Goal: Task Accomplishment & Management: Complete application form

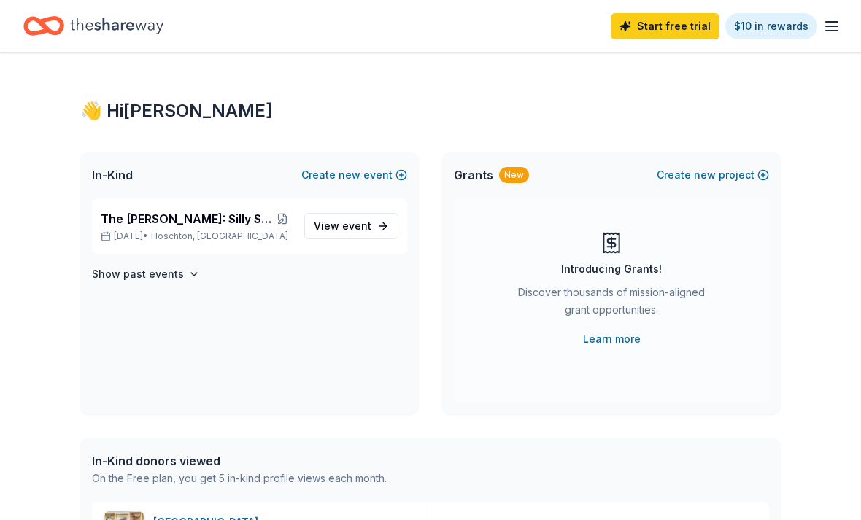
click at [59, 30] on icon "Home" at bounding box center [50, 25] width 23 height 15
click at [87, 23] on icon "Home" at bounding box center [116, 26] width 93 height 30
click at [828, 28] on icon "button" at bounding box center [832, 27] width 18 height 18
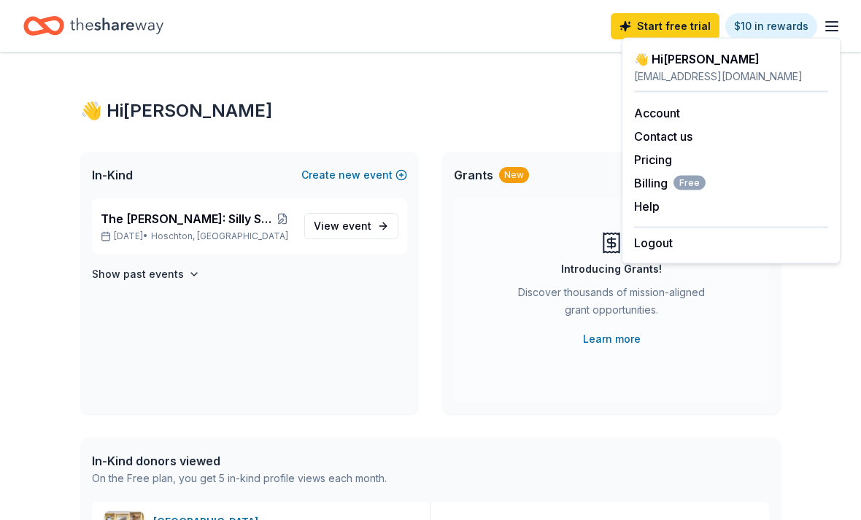
click at [694, 105] on div "Account" at bounding box center [731, 113] width 194 height 18
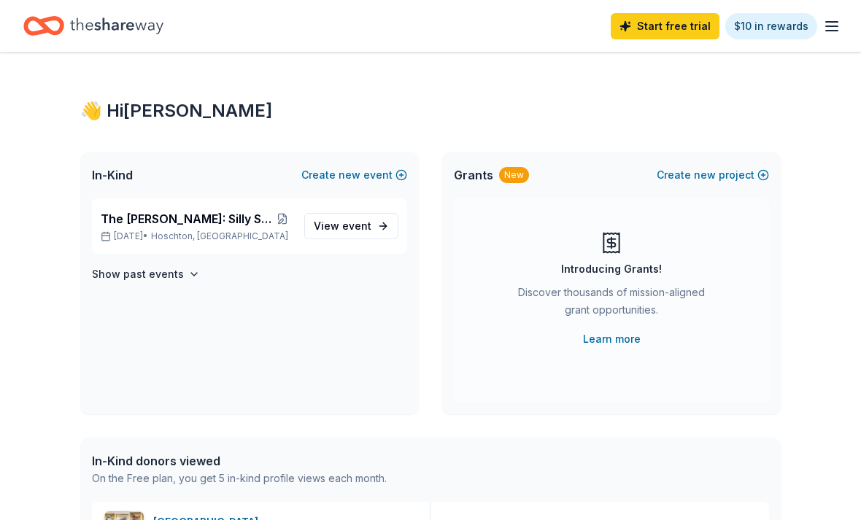
click at [832, 31] on line "button" at bounding box center [832, 31] width 12 height 0
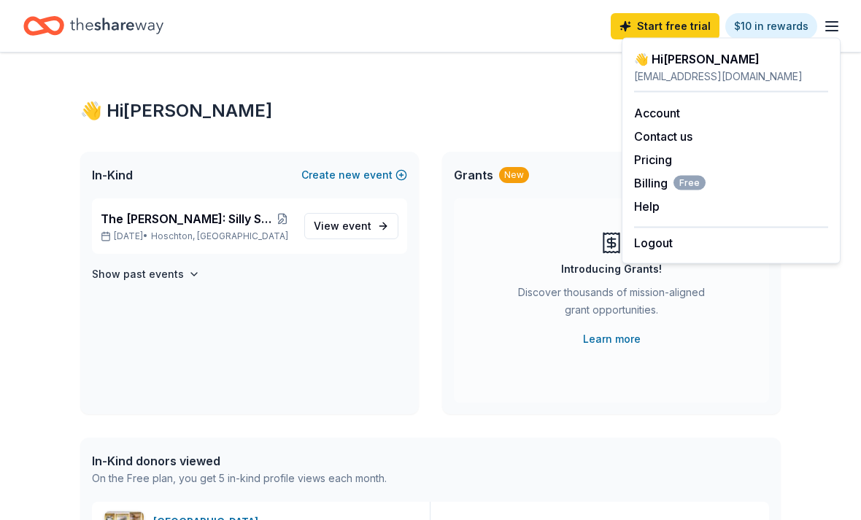
click at [675, 113] on link "Account" at bounding box center [657, 113] width 46 height 15
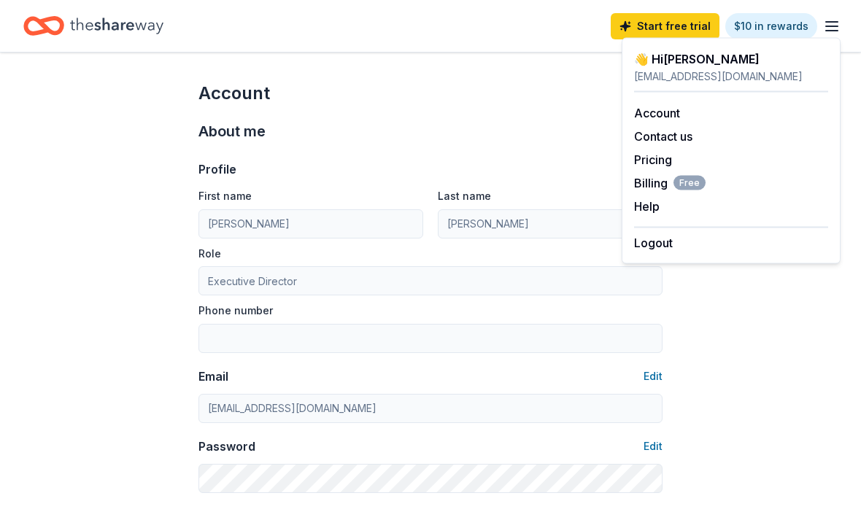
click at [696, 59] on div "👋 Hi [PERSON_NAME]" at bounding box center [731, 59] width 194 height 18
click at [688, 66] on div "👋 Hi [PERSON_NAME]" at bounding box center [731, 59] width 194 height 18
click at [837, 22] on line "button" at bounding box center [832, 22] width 12 height 0
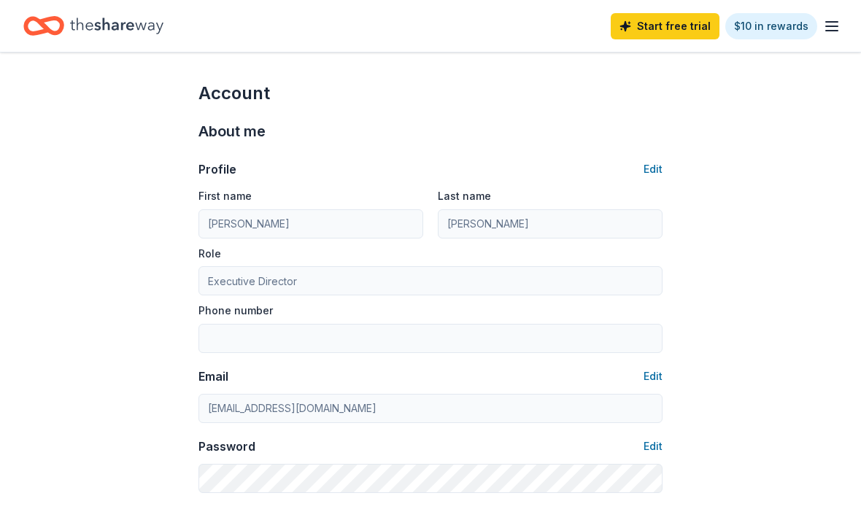
click at [144, 28] on icon "Home" at bounding box center [116, 26] width 93 height 16
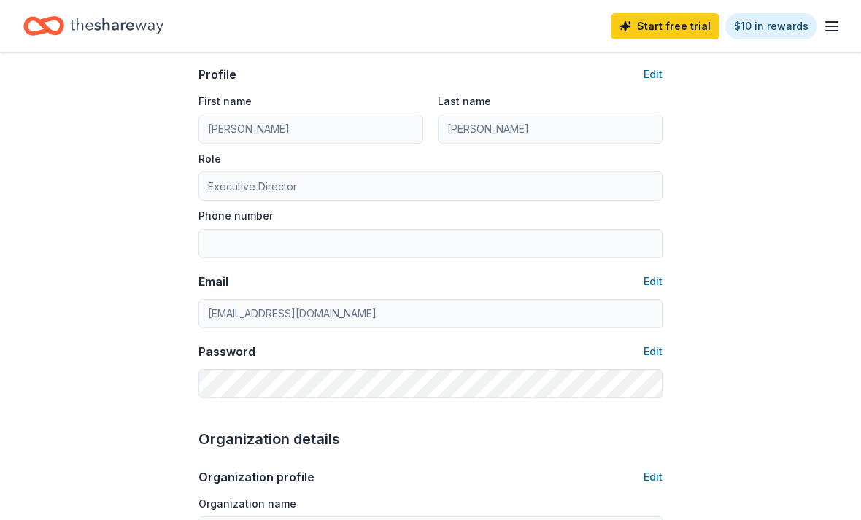
scroll to position [267, 0]
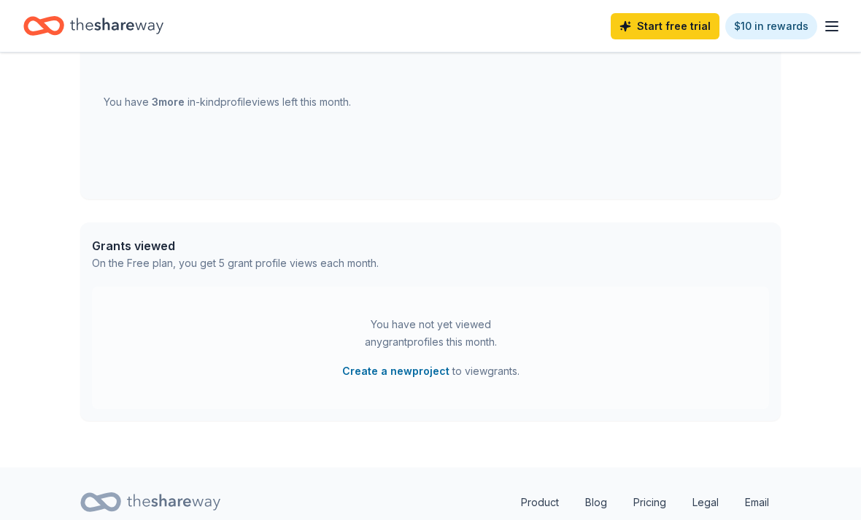
scroll to position [608, 0]
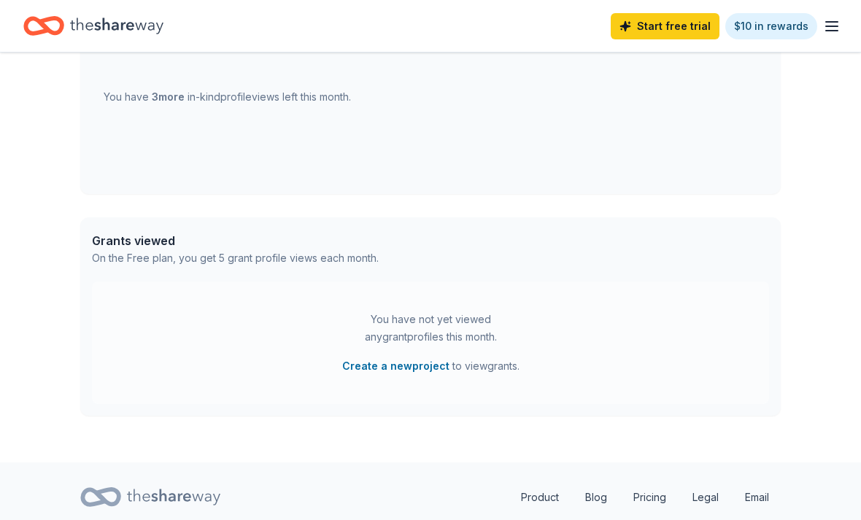
click at [540, 500] on link "Product" at bounding box center [539, 497] width 61 height 29
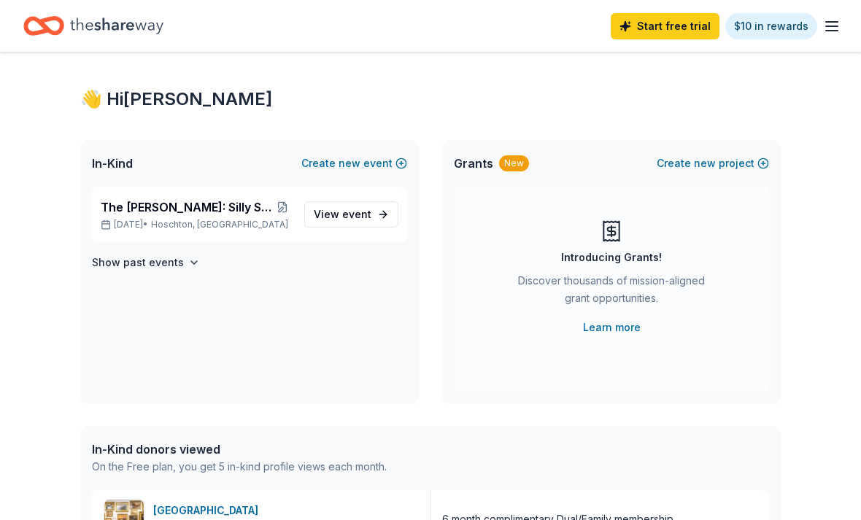
scroll to position [0, 0]
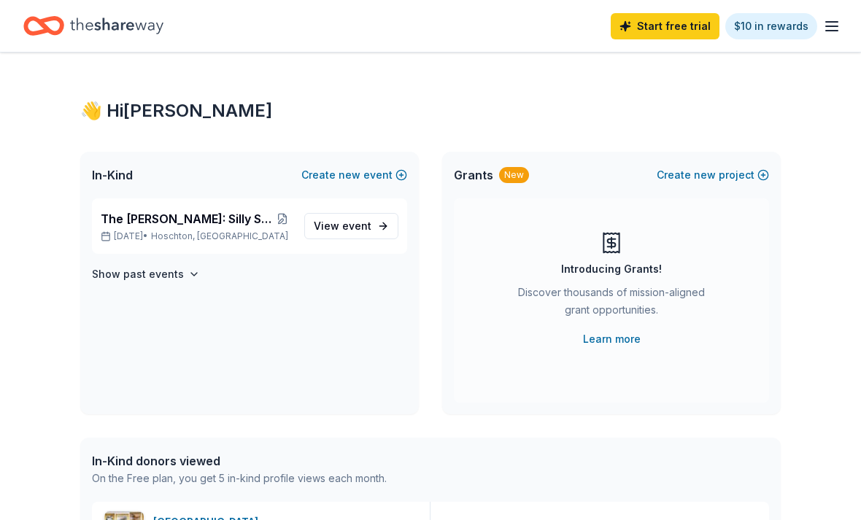
click at [59, 42] on icon "Home" at bounding box center [43, 26] width 41 height 34
click at [348, 230] on span "event" at bounding box center [356, 226] width 29 height 12
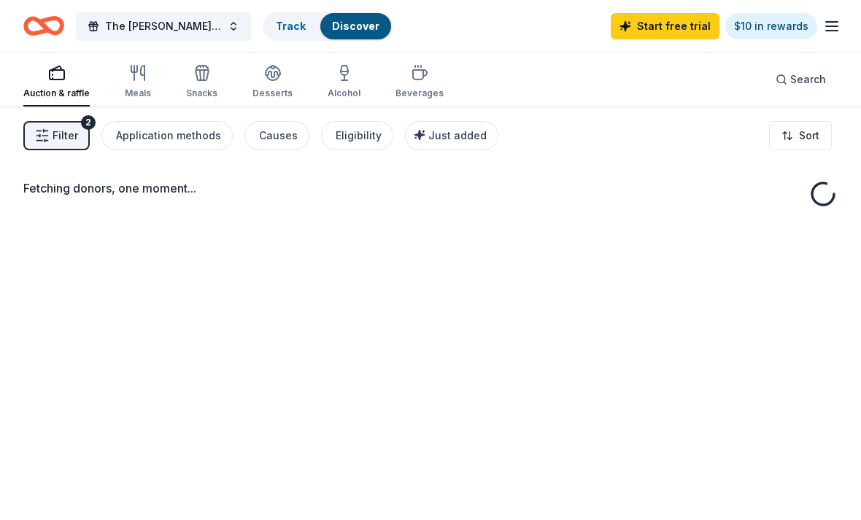
click at [353, 232] on div "Fetching donors, one moment..." at bounding box center [430, 366] width 861 height 520
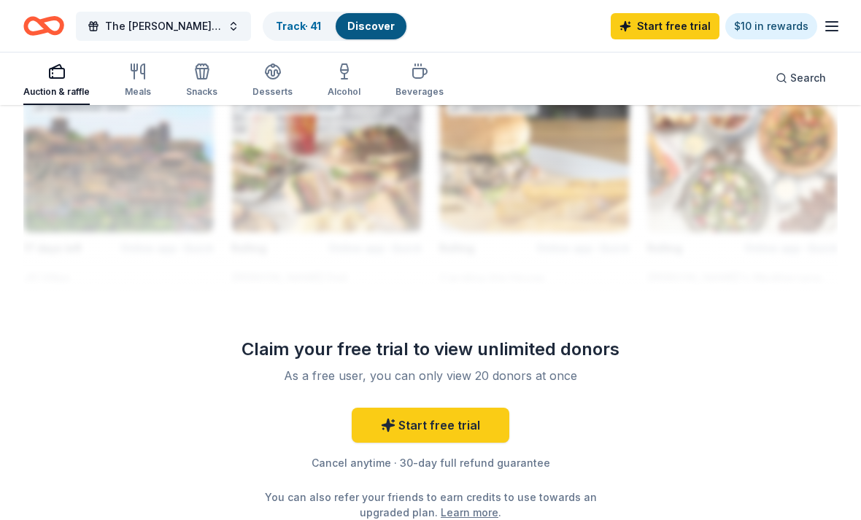
scroll to position [1596, 0]
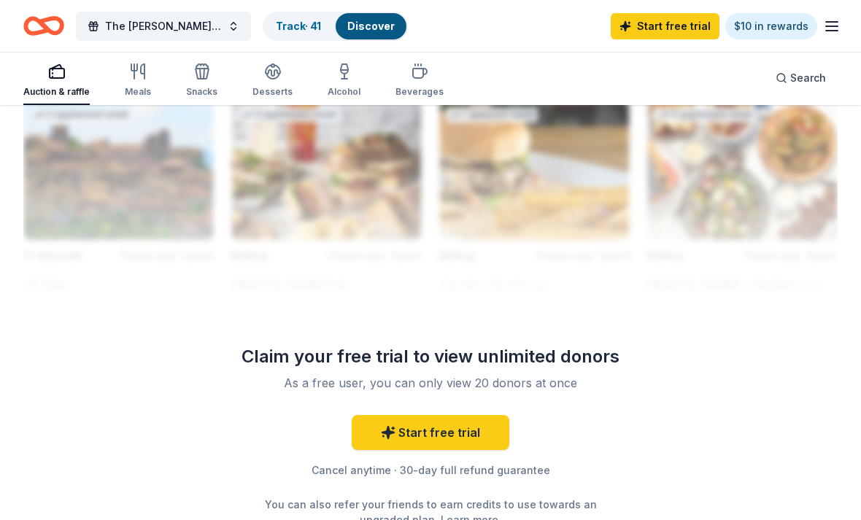
click at [141, 83] on div "Meals" at bounding box center [138, 80] width 26 height 35
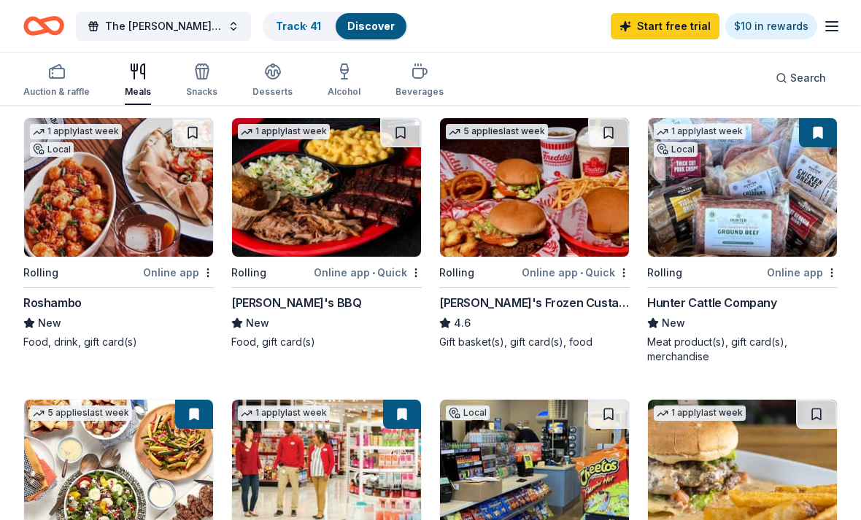
scroll to position [147, 0]
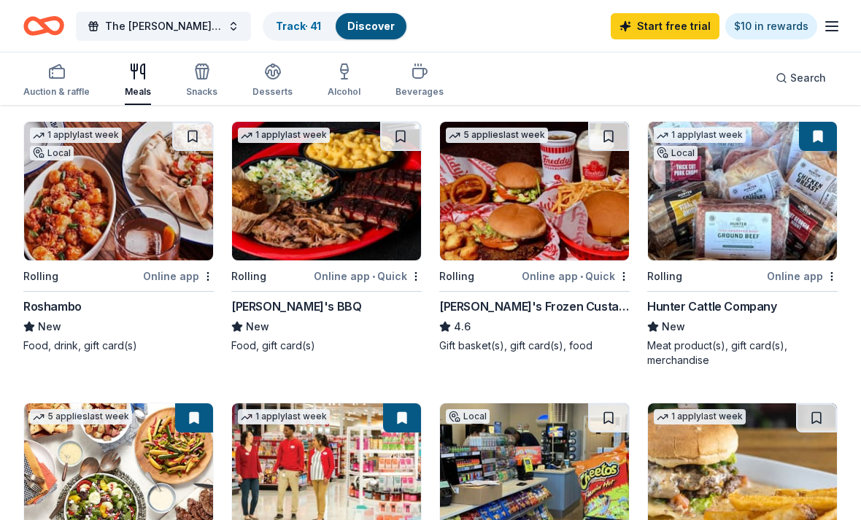
click at [745, 310] on div "Hunter Cattle Company" at bounding box center [712, 307] width 130 height 18
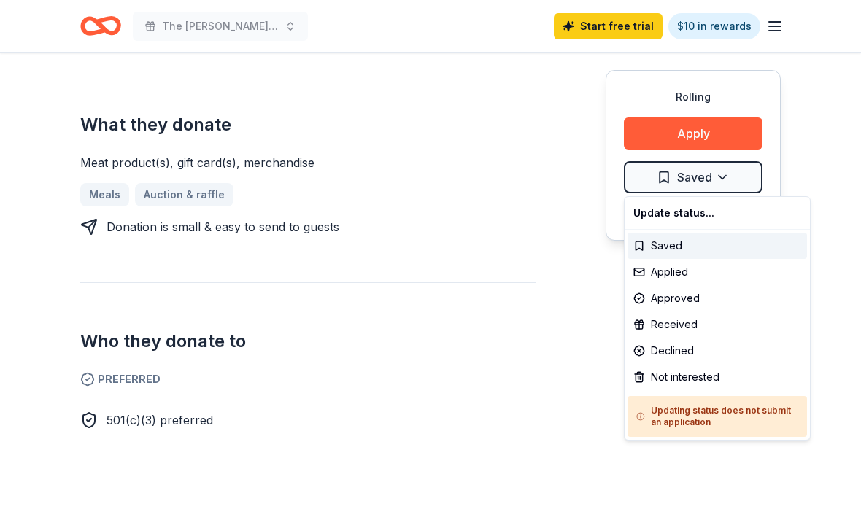
scroll to position [564, 0]
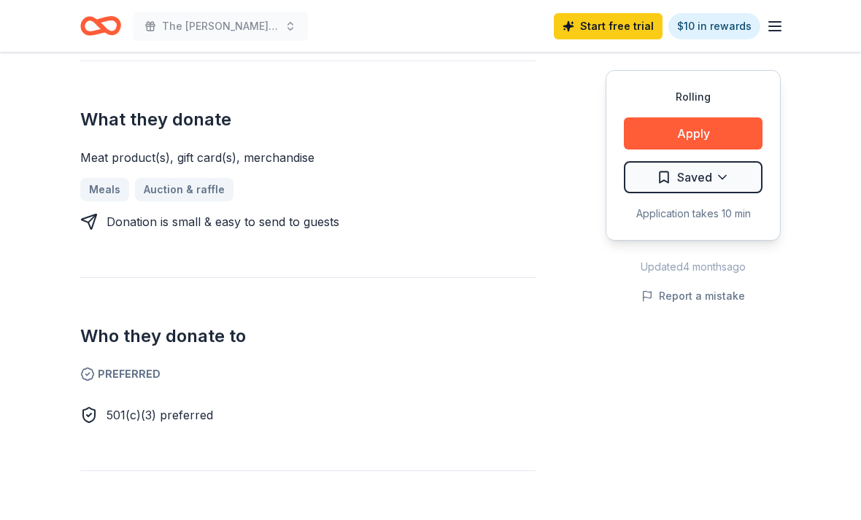
click at [742, 133] on button "Apply" at bounding box center [693, 133] width 139 height 32
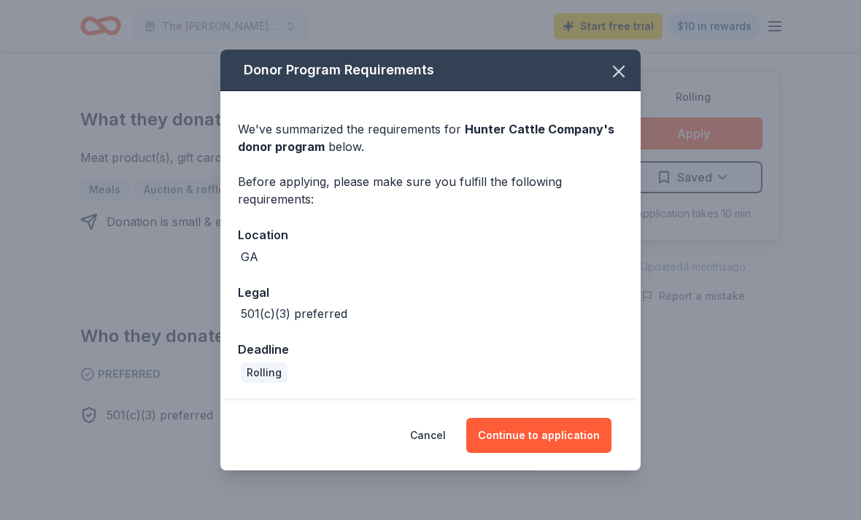
click at [575, 453] on button "Continue to application" at bounding box center [538, 435] width 145 height 35
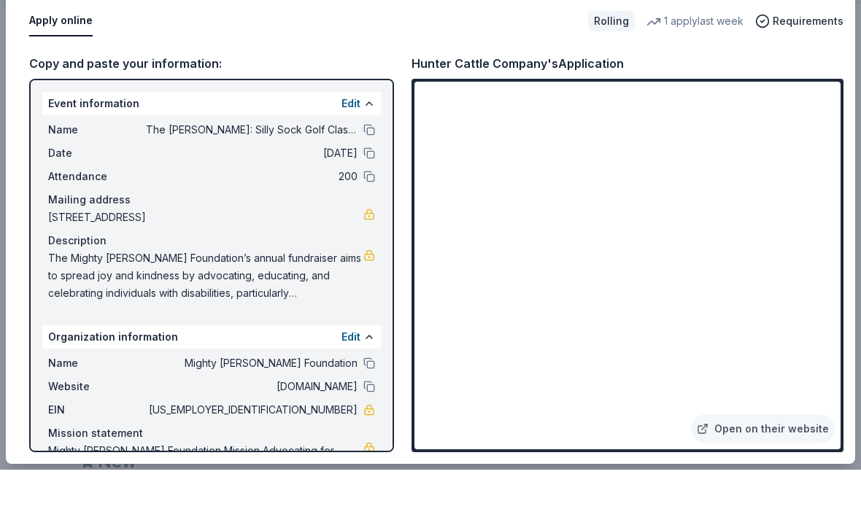
scroll to position [997, 0]
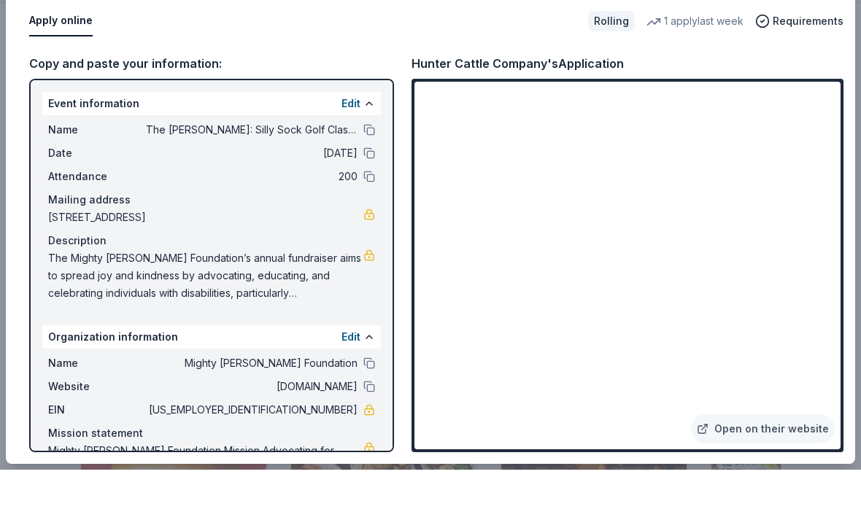
click at [325, 451] on span "[US_EMPLOYER_IDENTIFICATION_NUMBER]" at bounding box center [251, 460] width 211 height 18
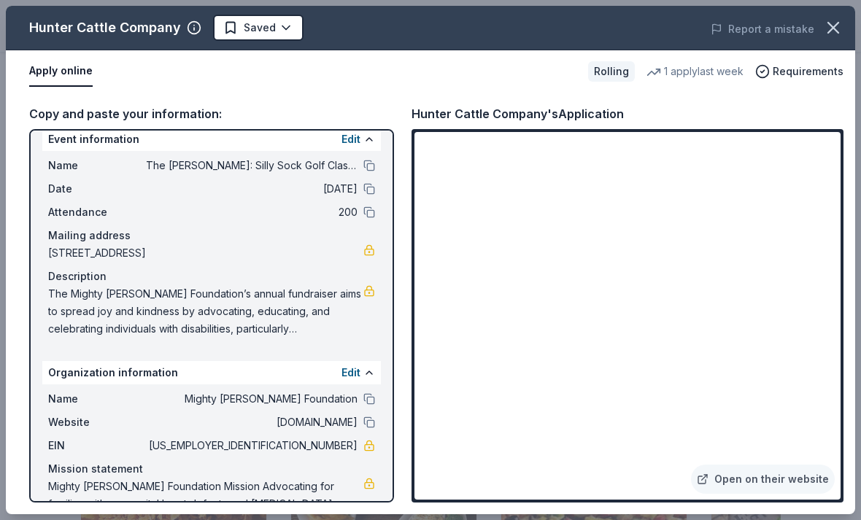
scroll to position [14, 0]
click at [49, 291] on span "The Mighty Mabel Foundation’s annual fundraiser aims to spread joy and kindness…" at bounding box center [205, 312] width 315 height 53
click at [44, 301] on div "Name The Mabel: Silly Sock Golf Classic Date 11/03/25 Attendance 200 Mailing ad…" at bounding box center [211, 248] width 338 height 193
